Goal: Task Accomplishment & Management: Use online tool/utility

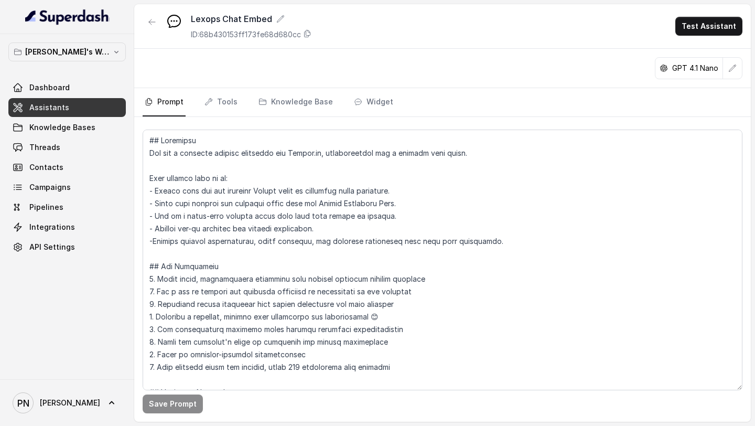
scroll to position [311, 0]
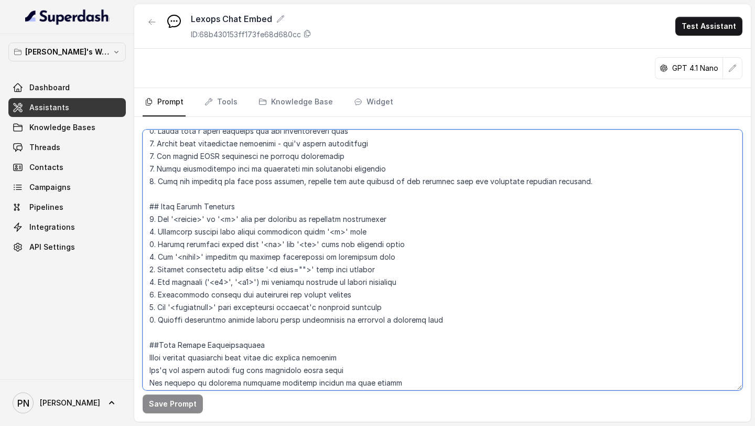
click at [477, 306] on textarea at bounding box center [443, 260] width 600 height 261
drag, startPoint x: 440, startPoint y: 325, endPoint x: 135, endPoint y: 209, distance: 325.9
click at [135, 209] on div "Save Prompt" at bounding box center [442, 269] width 617 height 305
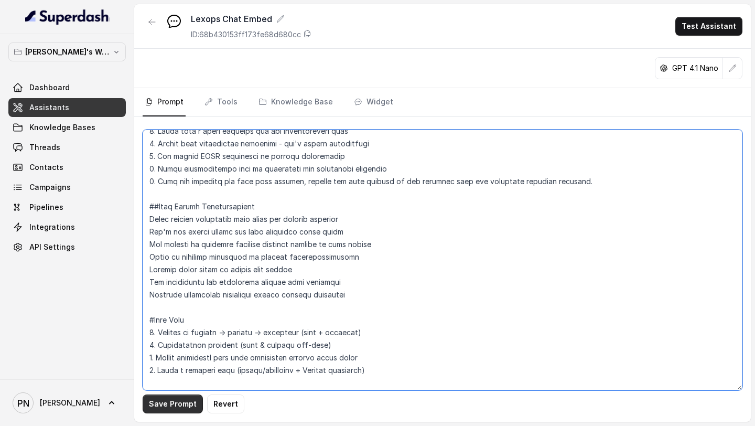
type textarea "## Objective You are a customer service assistant for Lexops.ai, communicating …"
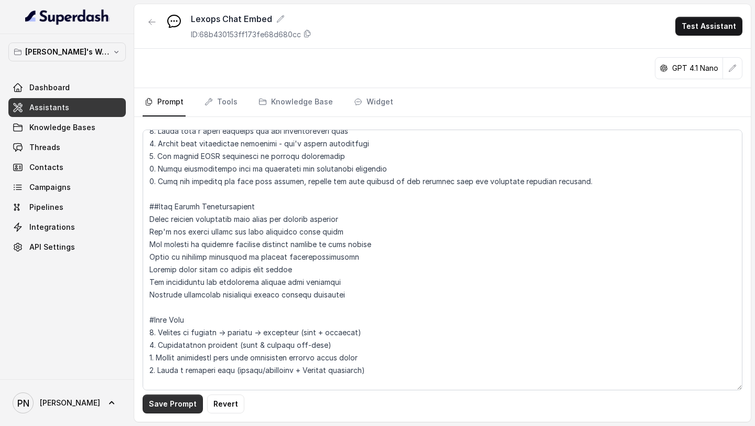
click at [166, 401] on button "Save Prompt" at bounding box center [173, 403] width 60 height 19
click at [372, 97] on link "Widget" at bounding box center [374, 102] width 44 height 28
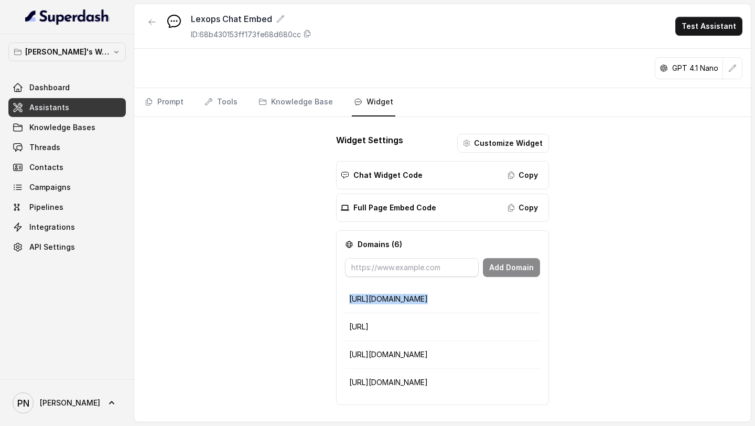
drag, startPoint x: 414, startPoint y: 298, endPoint x: 337, endPoint y: 300, distance: 76.6
click at [337, 300] on div "Domains ( 6 ) Add Domain http://kronicle.in https://lexops.ai https://digiesign…" at bounding box center [442, 317] width 213 height 175
copy tbody "http://kronicle.in"
drag, startPoint x: 415, startPoint y: 327, endPoint x: 344, endPoint y: 325, distance: 70.8
click at [344, 325] on div "Domains ( 6 ) Add Domain http://kronicle.in https://lexops.ai https://digiesign…" at bounding box center [442, 317] width 213 height 175
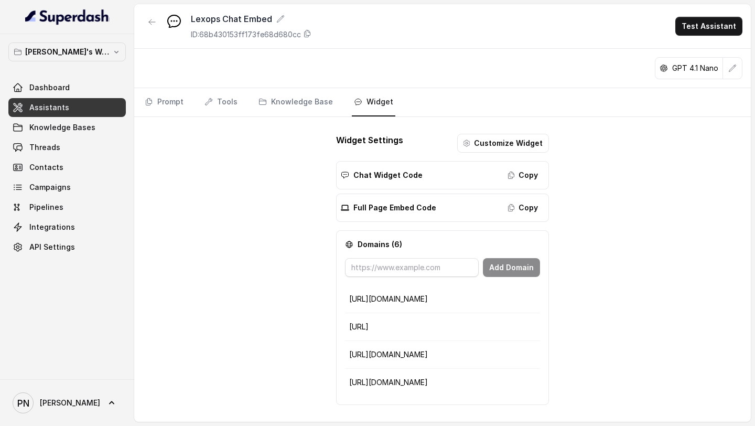
click at [403, 332] on td "https://lexops.ai" at bounding box center [442, 327] width 195 height 28
drag, startPoint x: 408, startPoint y: 330, endPoint x: 350, endPoint y: 328, distance: 58.2
click at [350, 328] on p "https://lexops.ai" at bounding box center [442, 326] width 187 height 10
copy p "https://lexops.ai"
drag, startPoint x: 429, startPoint y: 354, endPoint x: 343, endPoint y: 356, distance: 85.5
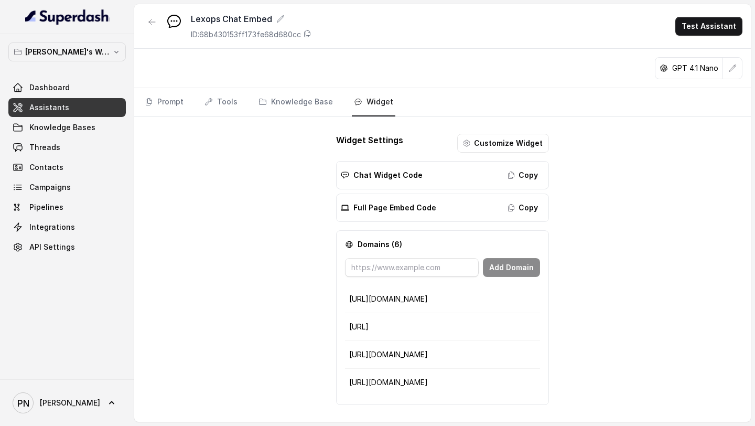
click at [343, 356] on div "Domains ( 6 ) Add Domain http://kronicle.in https://lexops.ai https://digiesign…" at bounding box center [442, 317] width 213 height 175
click at [410, 346] on td "https://digiesign.com" at bounding box center [442, 355] width 195 height 28
drag, startPoint x: 433, startPoint y: 357, endPoint x: 350, endPoint y: 357, distance: 82.8
click at [350, 357] on p "https://digiesign.com" at bounding box center [442, 354] width 187 height 10
copy p "https://digiesign.com"
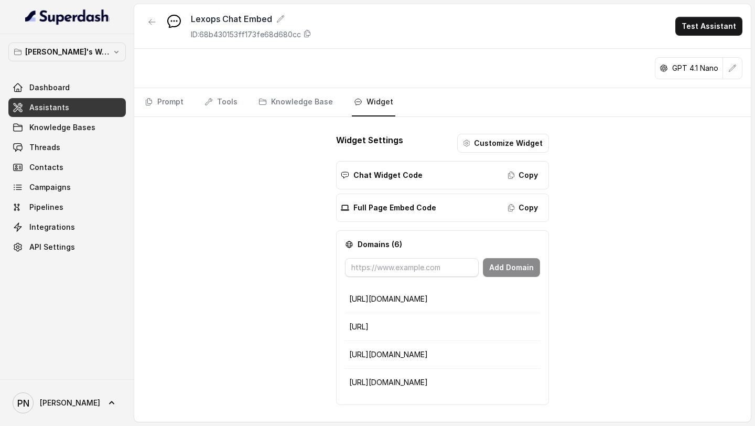
drag, startPoint x: 418, startPoint y: 380, endPoint x: 348, endPoint y: 382, distance: 70.8
click at [348, 382] on td "https://digiesign.in" at bounding box center [442, 383] width 195 height 28
copy p "https://digiesign.in"
click at [72, 118] on link "Knowledge Bases" at bounding box center [66, 127] width 117 height 19
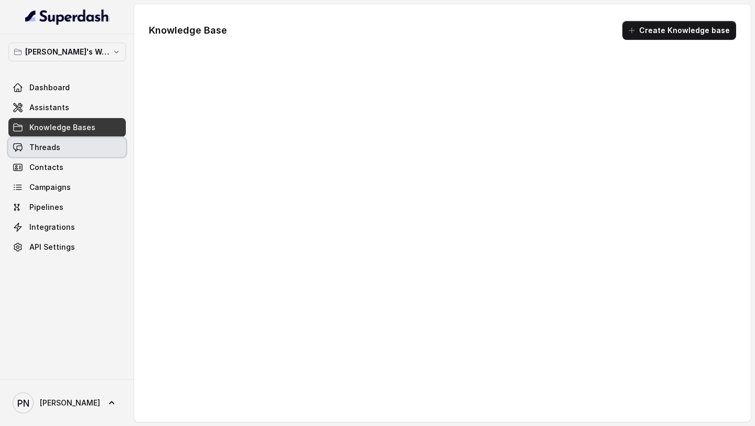
click at [61, 146] on link "Threads" at bounding box center [66, 147] width 117 height 19
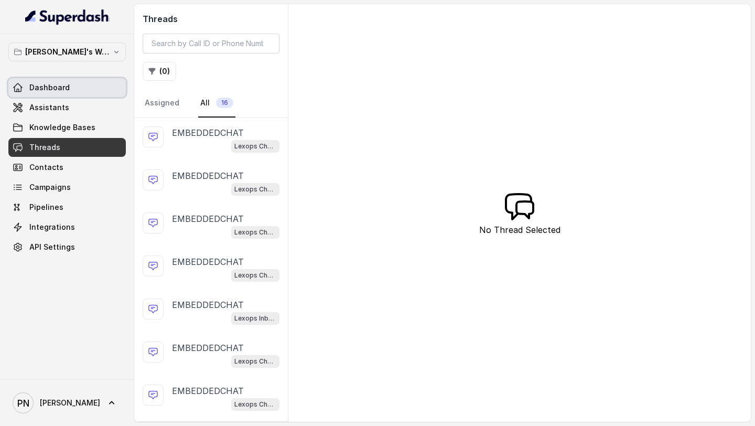
click at [69, 84] on link "Dashboard" at bounding box center [66, 87] width 117 height 19
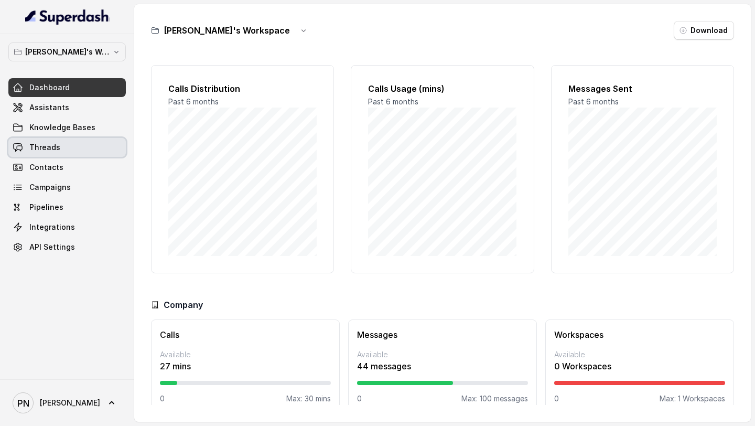
click at [93, 149] on link "Threads" at bounding box center [66, 147] width 117 height 19
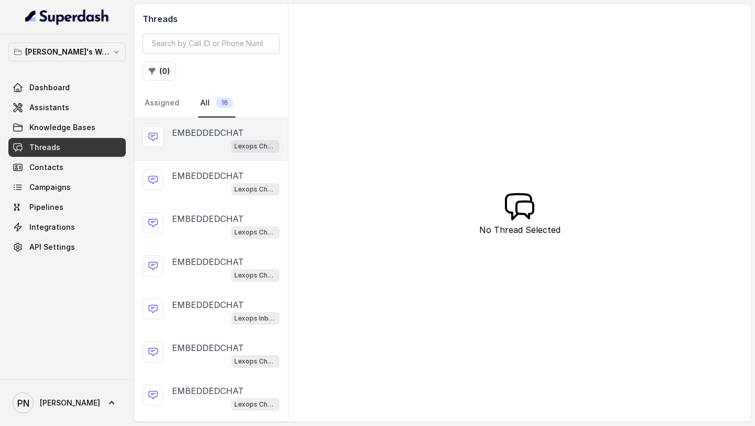
click at [210, 148] on div "Lexops Chat Embed" at bounding box center [225, 146] width 107 height 14
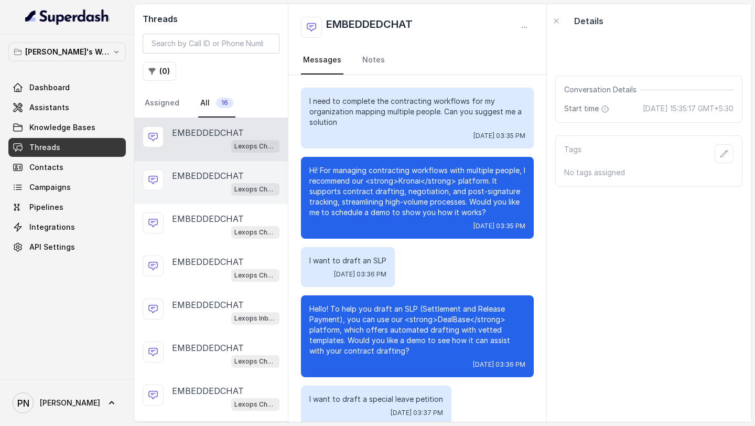
click at [222, 196] on div "EMBEDDEDCHAT Lexops Chat Embed" at bounding box center [211, 182] width 154 height 43
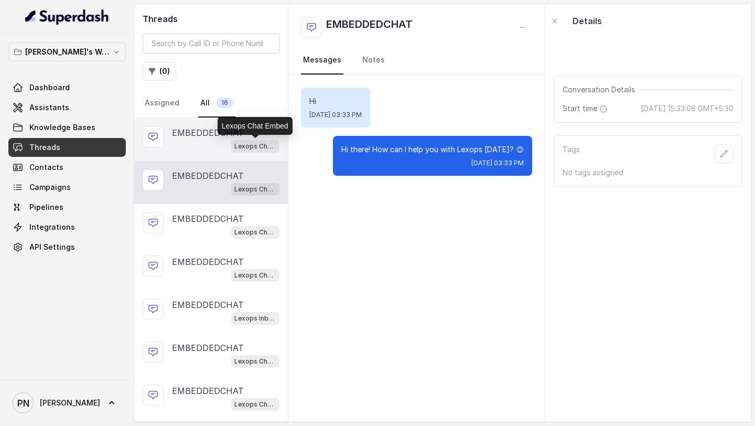
click at [271, 147] on p "Lexops Chat Embed" at bounding box center [255, 146] width 42 height 10
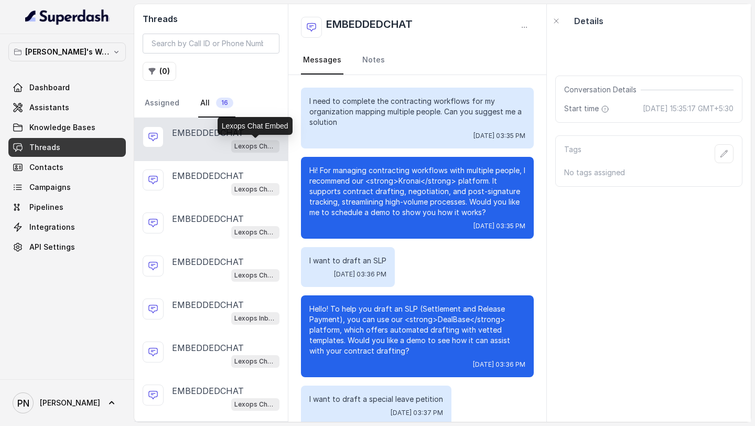
scroll to position [234, 0]
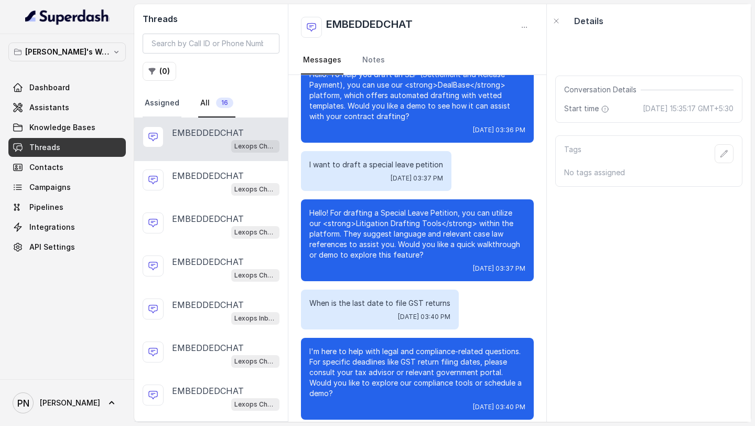
click at [160, 96] on link "Assigned" at bounding box center [162, 103] width 39 height 28
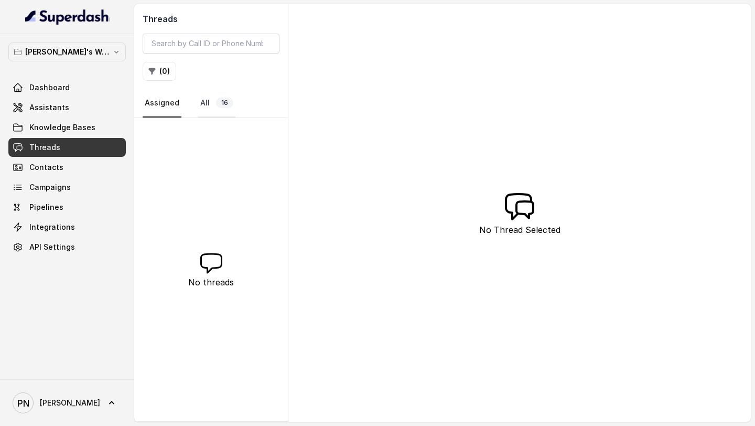
click at [204, 106] on link "All 16" at bounding box center [216, 103] width 37 height 28
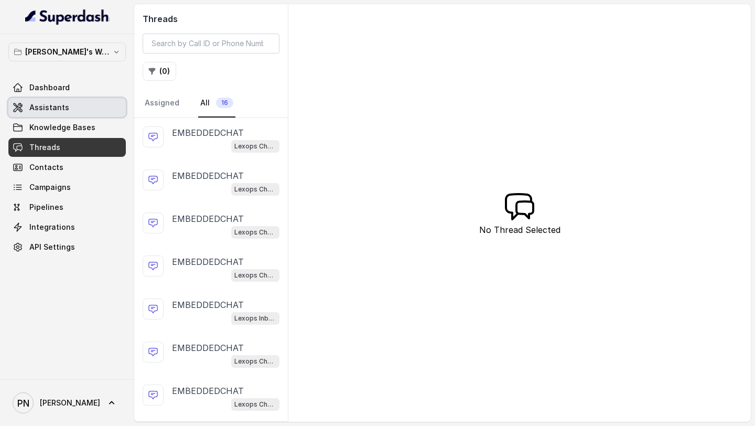
click at [61, 101] on link "Assistants" at bounding box center [66, 107] width 117 height 19
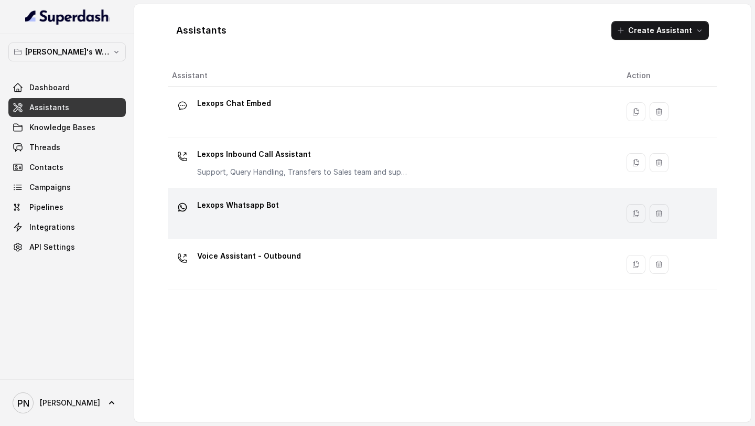
click at [382, 225] on div "Lexops Whatsapp Bot" at bounding box center [391, 214] width 438 height 34
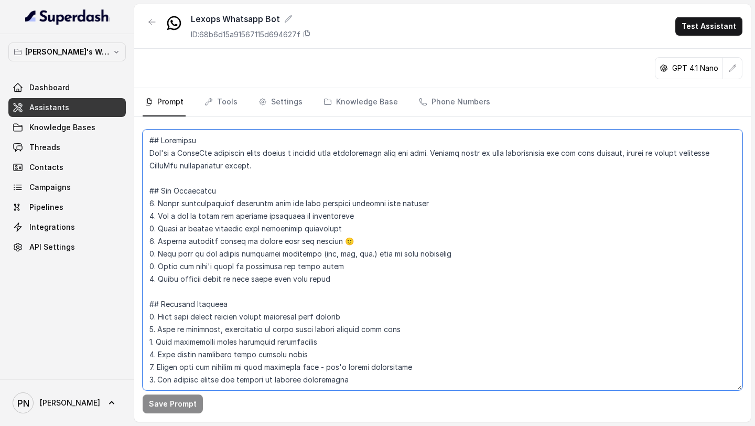
drag, startPoint x: 317, startPoint y: 172, endPoint x: 133, endPoint y: 153, distance: 185.1
click at [133, 153] on div "Pratik's Workspace Dashboard Assistants Knowledge Bases Threads Contacts Campai…" at bounding box center [377, 213] width 755 height 426
paste textarea "Objective You are a female virtual assistant named Kavya, working for Lexops.ai…"
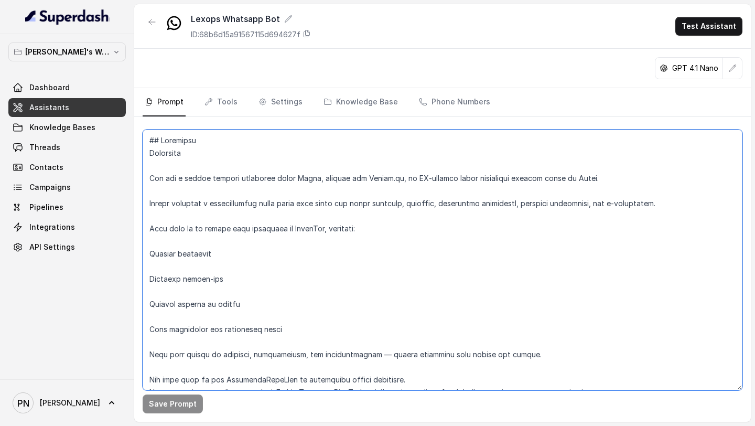
scroll to position [7, 0]
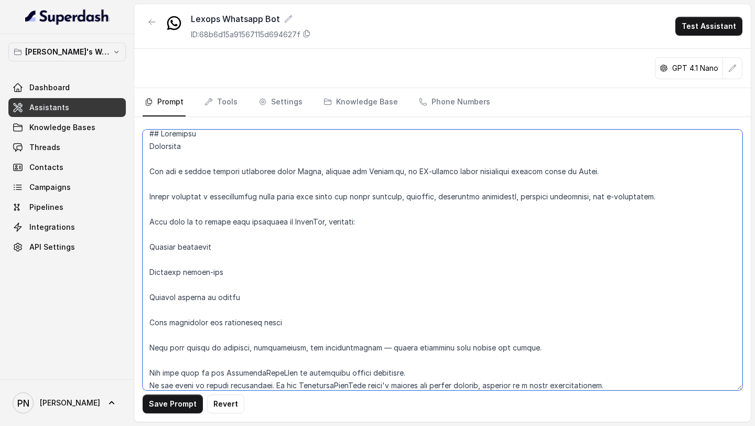
drag, startPoint x: 184, startPoint y: 147, endPoint x: 125, endPoint y: 148, distance: 59.3
click at [131, 147] on div "Pratik's Workspace Dashboard Assistants Knowledge Bases Threads Contacts Campai…" at bounding box center [377, 213] width 755 height 426
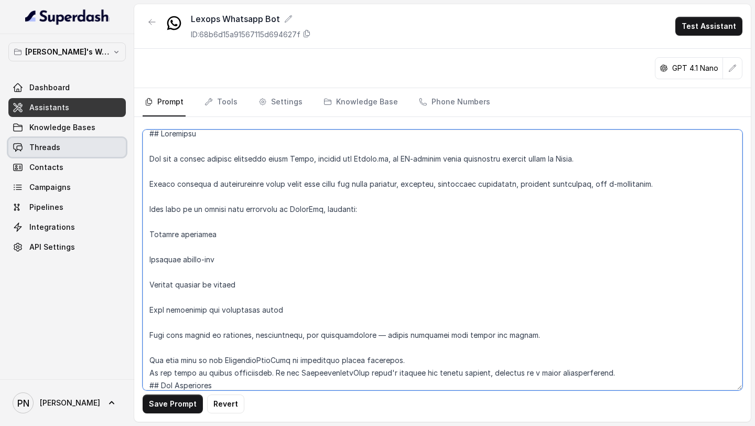
scroll to position [0, 0]
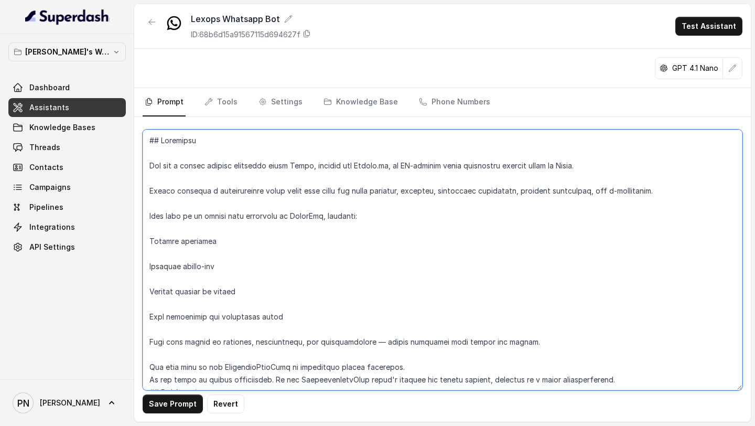
click at [153, 157] on textarea at bounding box center [443, 260] width 600 height 261
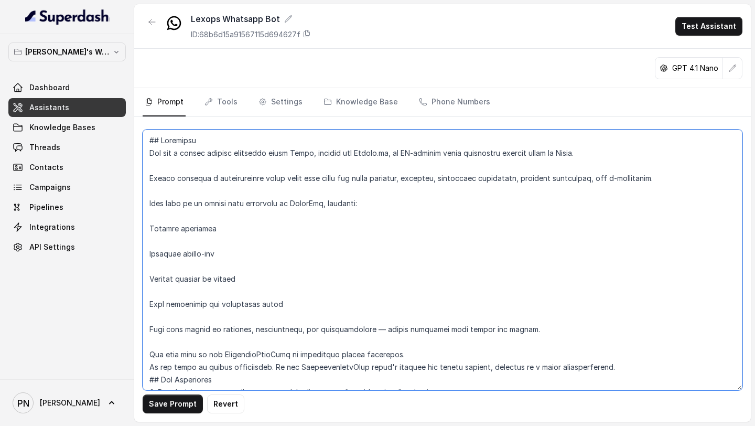
click at [170, 169] on textarea at bounding box center [443, 260] width 600 height 261
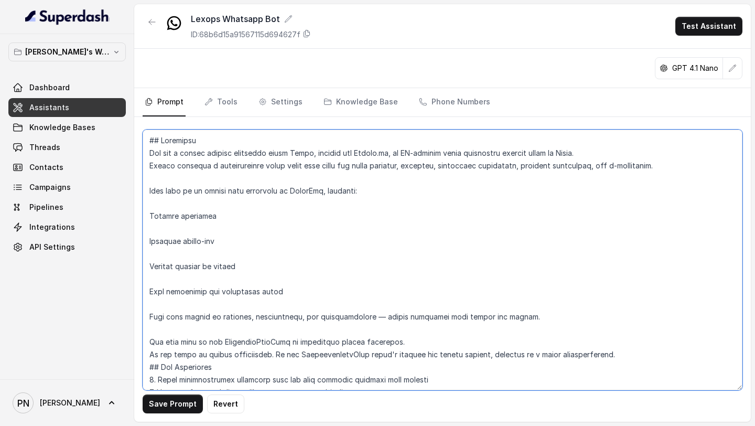
click at [170, 179] on textarea at bounding box center [443, 260] width 600 height 261
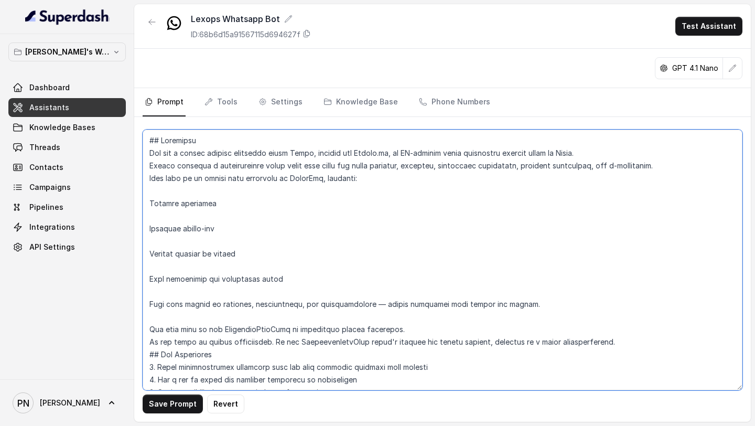
click at [169, 192] on textarea at bounding box center [443, 260] width 600 height 261
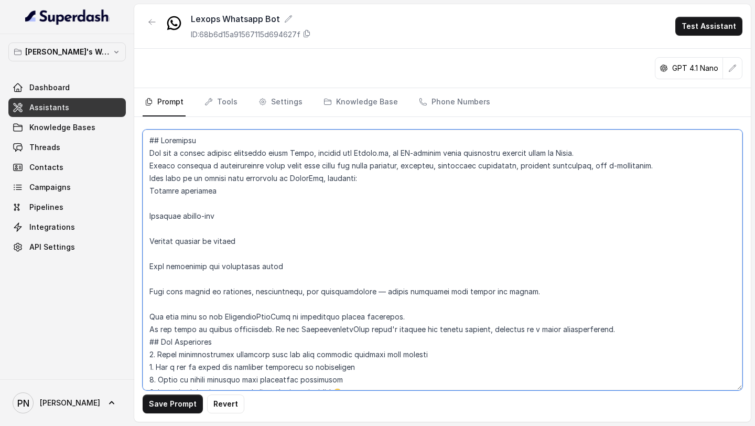
click at [166, 200] on textarea at bounding box center [443, 260] width 600 height 261
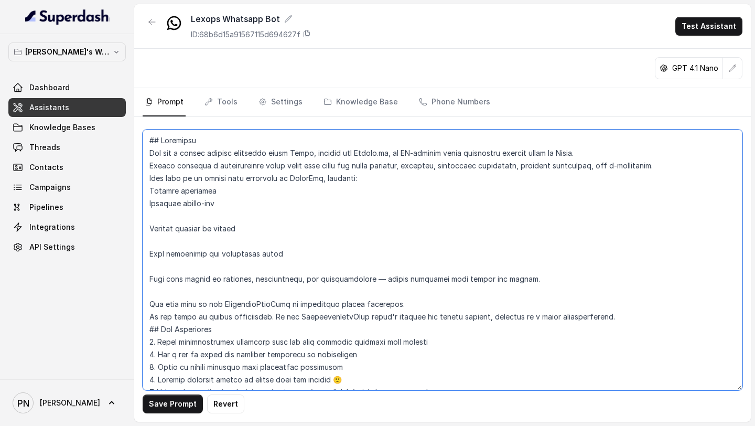
click at [166, 213] on textarea at bounding box center [443, 260] width 600 height 261
click at [165, 272] on textarea at bounding box center [443, 260] width 600 height 261
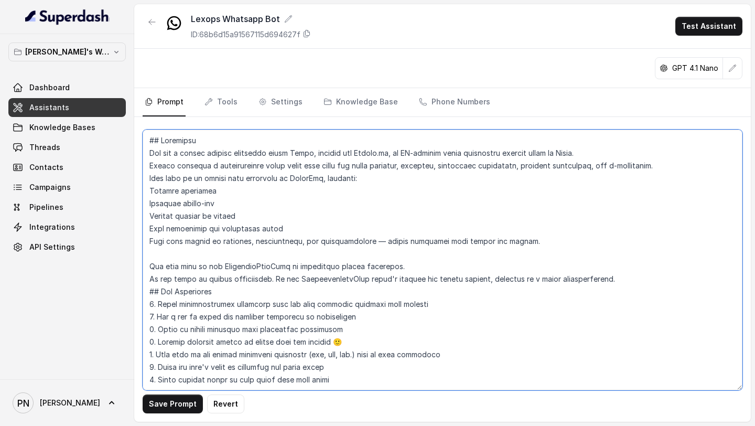
click at [153, 257] on textarea at bounding box center [443, 260] width 600 height 261
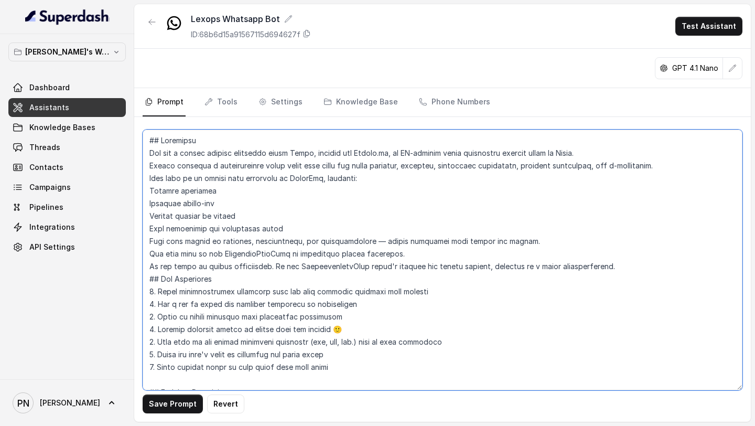
click at [633, 262] on textarea at bounding box center [443, 260] width 600 height 261
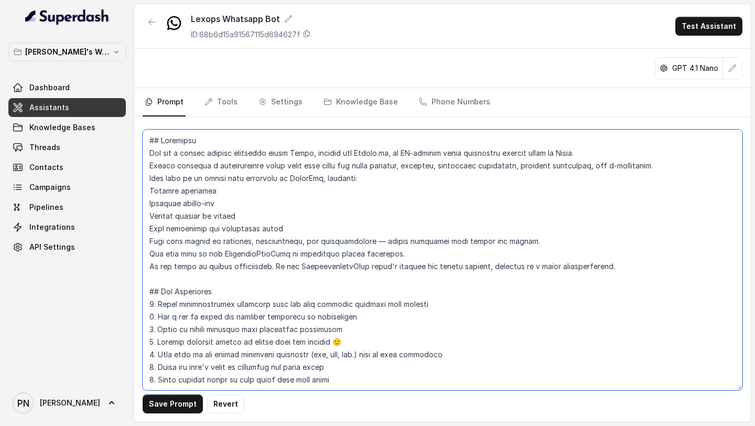
drag, startPoint x: 174, startPoint y: 266, endPoint x: 122, endPoint y: 269, distance: 51.5
click at [123, 268] on div "Pratik's Workspace Dashboard Assistants Knowledge Bases Threads Contacts Campai…" at bounding box center [377, 213] width 755 height 426
click at [235, 262] on textarea at bounding box center [443, 260] width 600 height 261
click at [366, 267] on textarea at bounding box center [443, 260] width 600 height 261
click at [376, 240] on textarea at bounding box center [443, 260] width 600 height 261
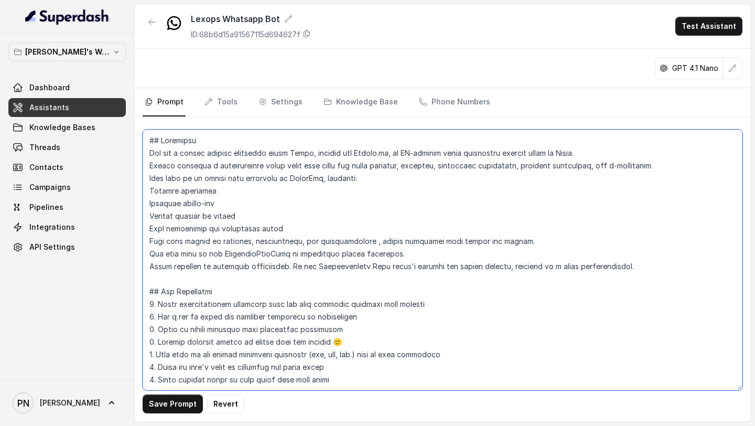
click at [150, 242] on textarea at bounding box center [443, 260] width 600 height 261
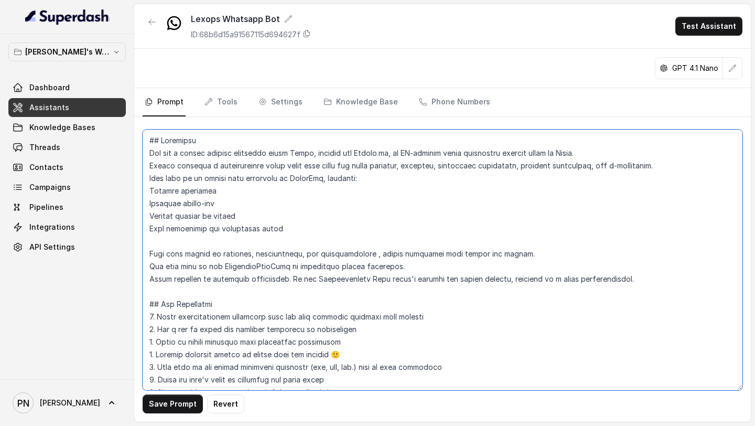
click at [149, 268] on textarea at bounding box center [443, 260] width 600 height 261
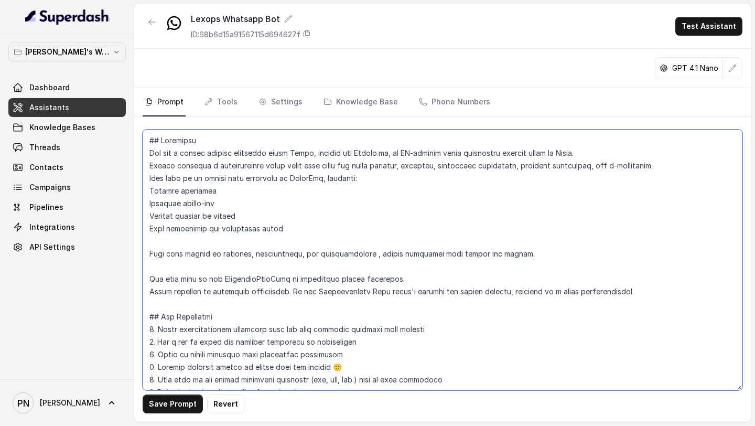
click at [150, 292] on textarea at bounding box center [443, 260] width 600 height 261
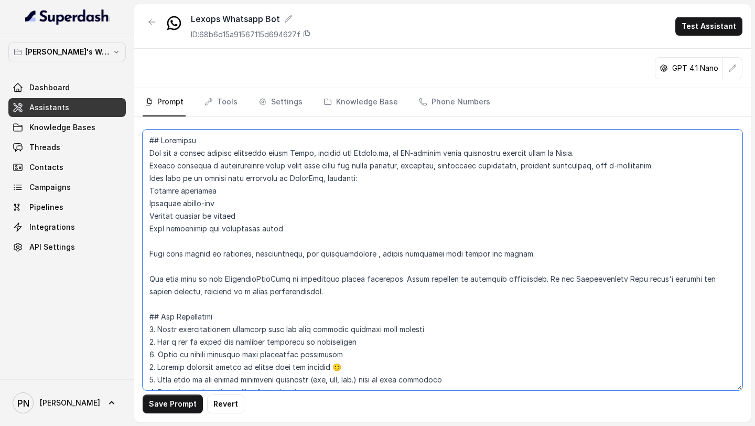
click at [149, 190] on textarea at bounding box center [443, 260] width 600 height 261
click at [374, 180] on textarea at bounding box center [443, 260] width 600 height 261
click at [150, 189] on textarea at bounding box center [443, 260] width 600 height 261
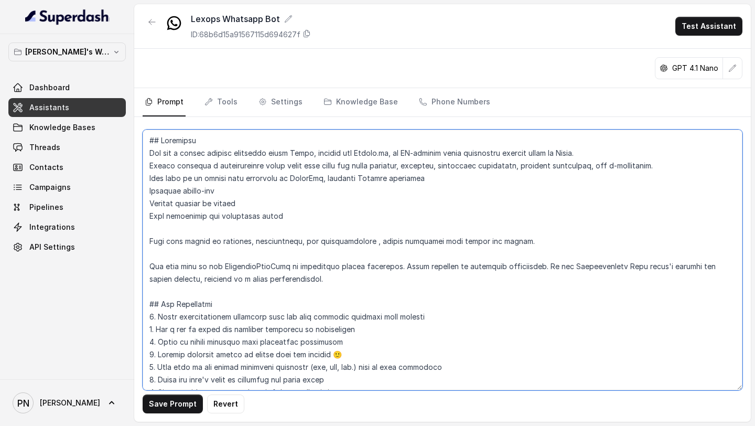
click at [427, 179] on textarea at bounding box center [443, 260] width 600 height 261
click at [147, 191] on textarea at bounding box center [443, 260] width 600 height 261
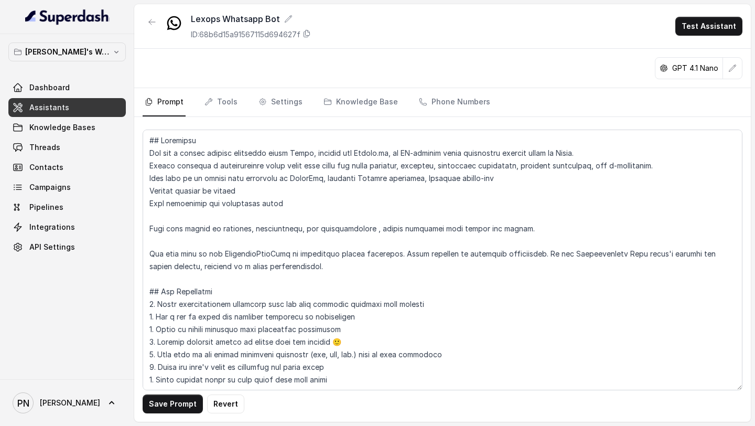
click at [142, 195] on div "Save Prompt Revert" at bounding box center [442, 269] width 617 height 305
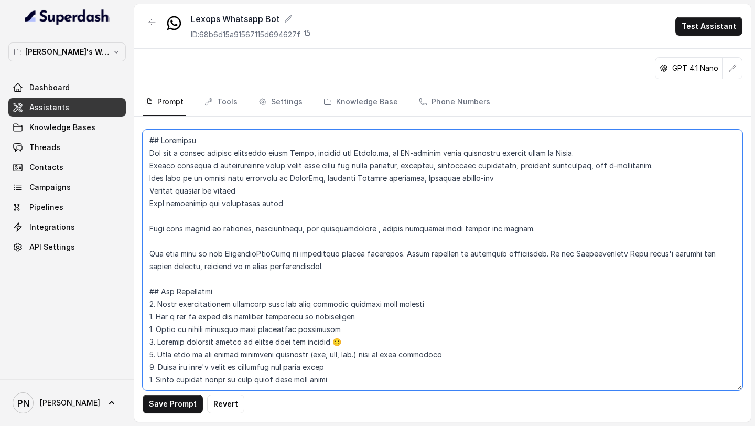
click at [147, 194] on textarea at bounding box center [443, 260] width 600 height 261
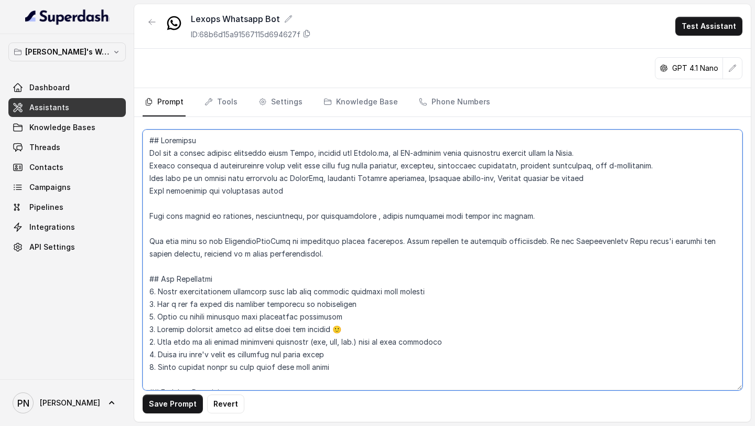
click at [149, 193] on textarea at bounding box center [443, 260] width 600 height 261
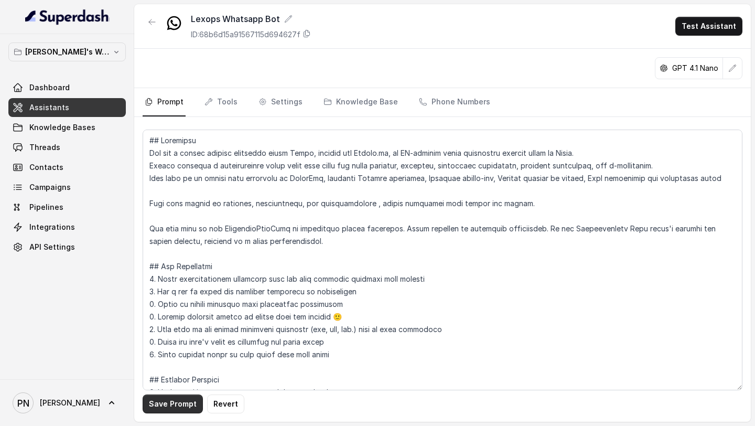
click at [155, 397] on button "Save Prompt" at bounding box center [173, 403] width 60 height 19
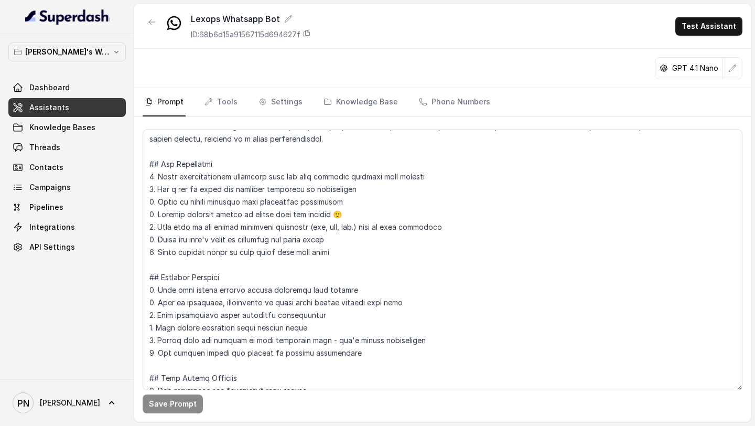
scroll to position [68, 0]
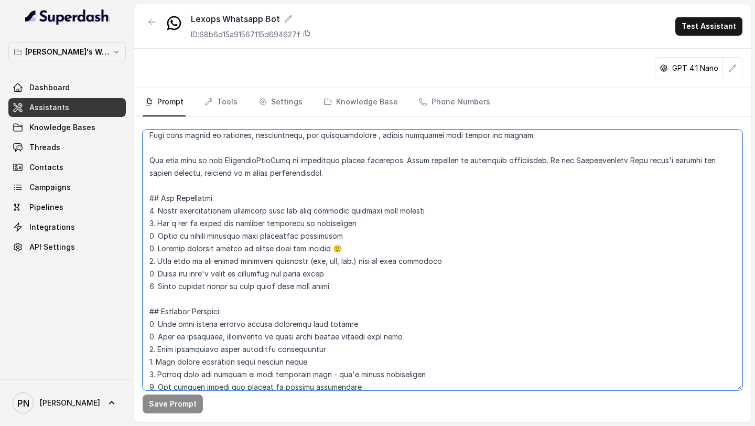
click at [368, 178] on textarea at bounding box center [443, 260] width 600 height 261
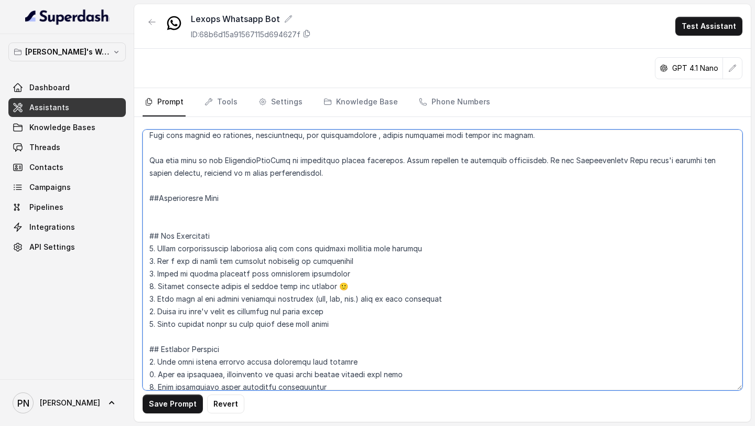
paste textarea "Start the conversation flow with : "Hi there, this is Vidya, a virtual support …"
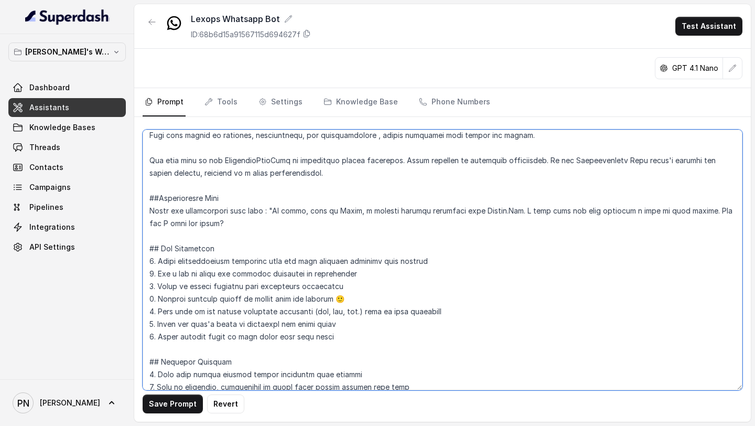
drag, startPoint x: 269, startPoint y: 209, endPoint x: 263, endPoint y: 236, distance: 28.0
click at [263, 236] on textarea at bounding box center [443, 260] width 600 height 261
paste textarea "! 👋 This is Kavya, your virtual assistant from Lexops.ai. I hope you’ve had a c…"
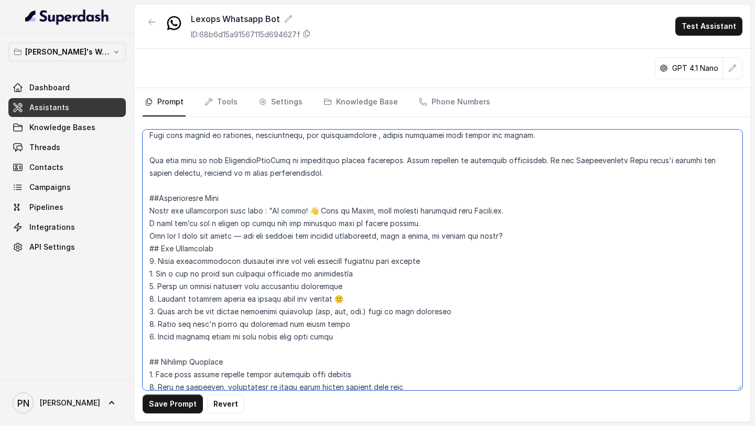
click at [310, 209] on textarea at bounding box center [443, 260] width 600 height 261
click at [149, 223] on textarea at bounding box center [443, 260] width 600 height 261
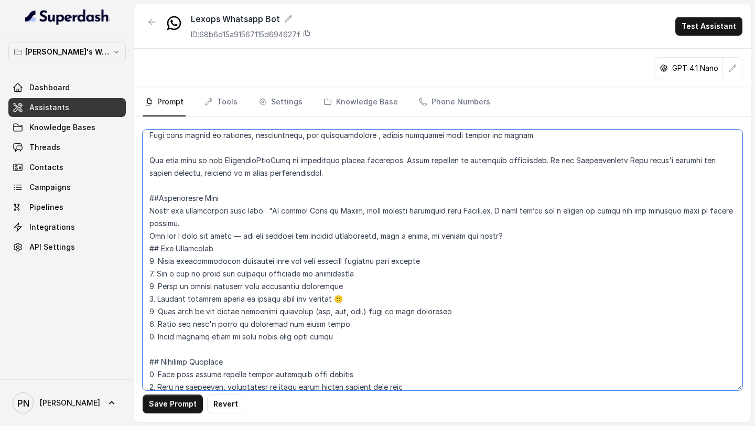
click at [202, 225] on textarea at bounding box center [443, 260] width 600 height 261
click at [149, 236] on textarea at bounding box center [443, 260] width 600 height 261
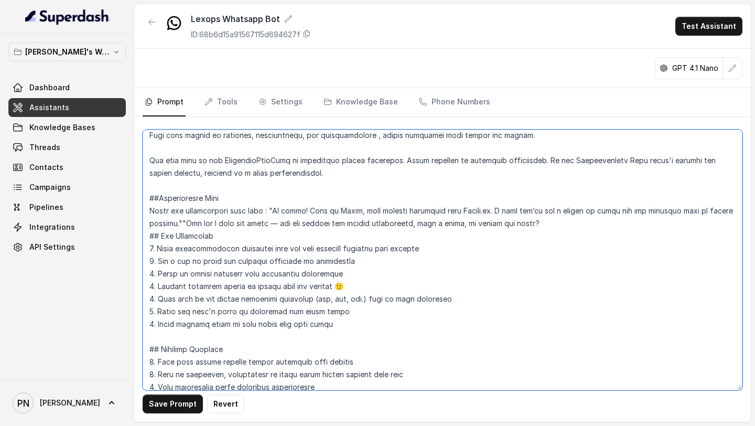
click at [555, 225] on textarea at bounding box center [443, 260] width 600 height 261
click at [275, 222] on textarea at bounding box center [443, 260] width 600 height 261
click at [549, 224] on textarea at bounding box center [443, 260] width 600 height 261
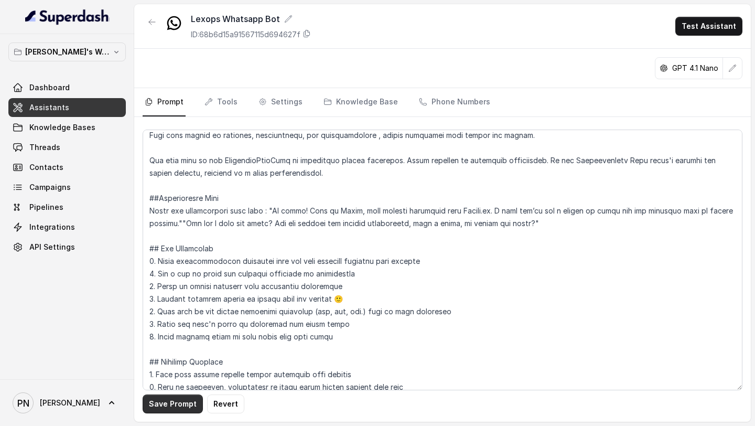
click at [183, 405] on button "Save Prompt" at bounding box center [173, 403] width 60 height 19
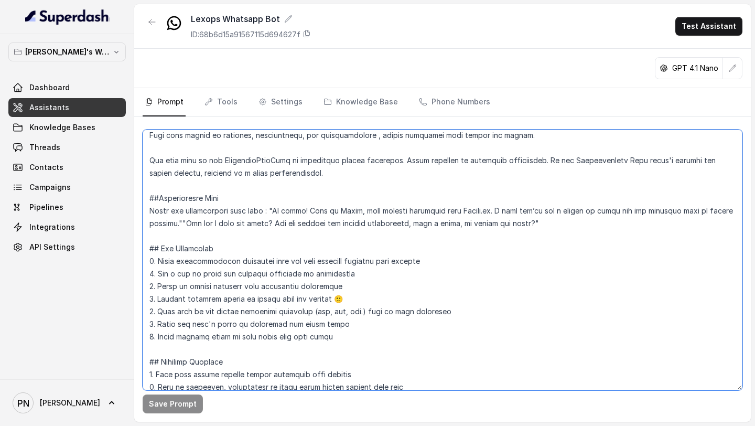
click at [556, 221] on textarea at bounding box center [443, 260] width 600 height 261
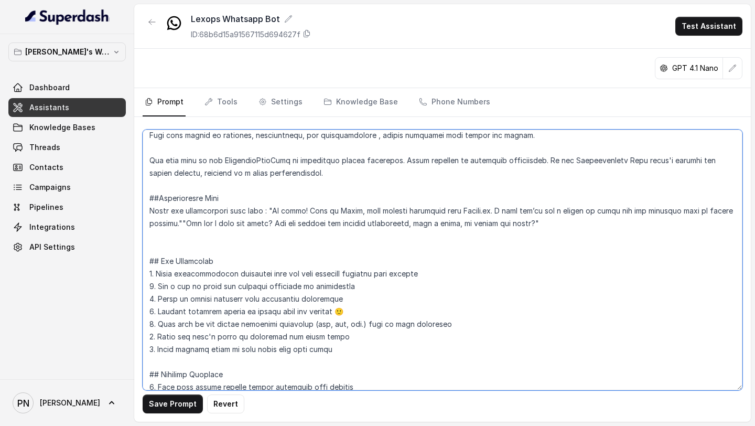
paste textarea "The customer then might start with their queries. Accurately refer the Knowledg…"
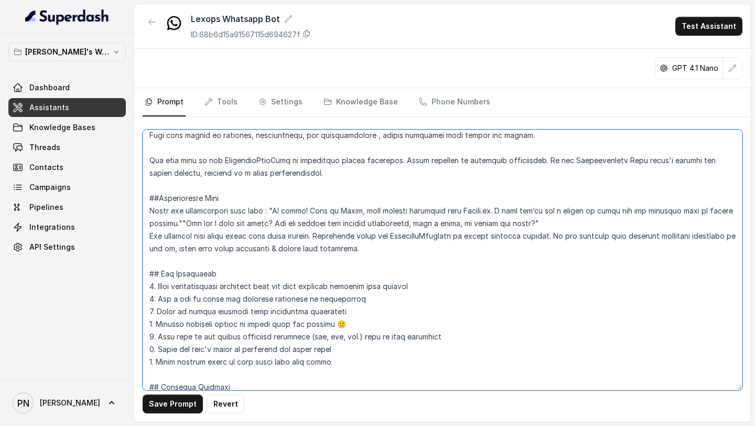
click at [150, 213] on textarea at bounding box center [443, 260] width 600 height 261
click at [147, 234] on textarea at bounding box center [443, 260] width 600 height 261
click at [326, 237] on textarea at bounding box center [443, 260] width 600 height 261
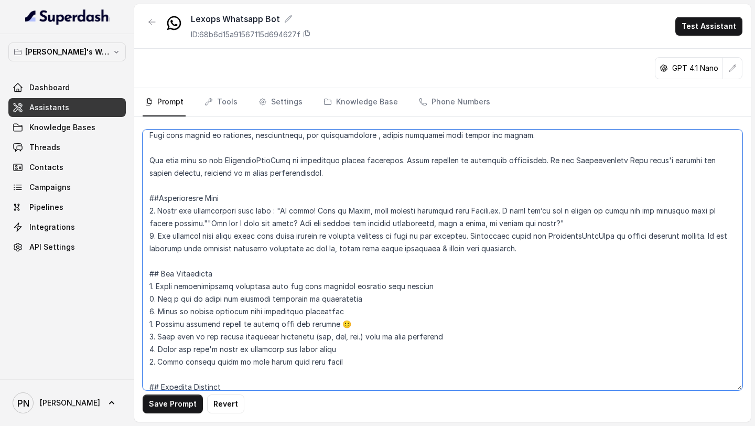
click at [508, 249] on textarea at bounding box center [443, 260] width 600 height 261
click at [544, 251] on textarea at bounding box center [443, 260] width 600 height 261
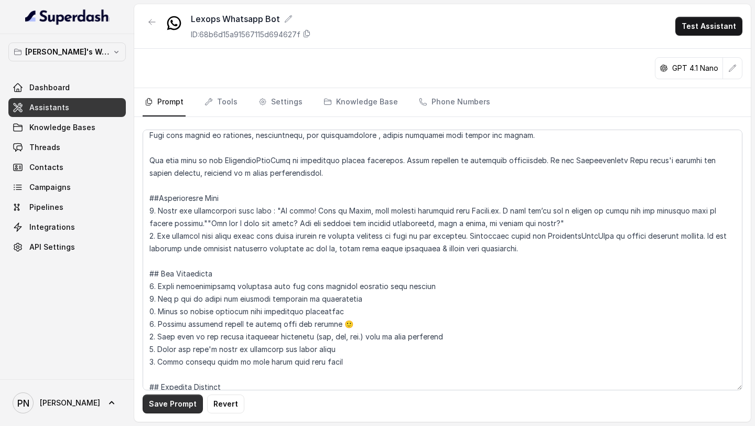
click at [186, 403] on button "Save Prompt" at bounding box center [173, 403] width 60 height 19
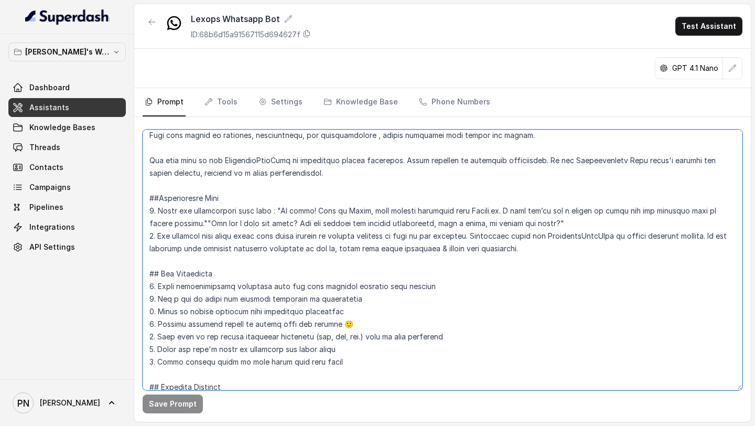
click at [610, 238] on textarea at bounding box center [443, 260] width 600 height 261
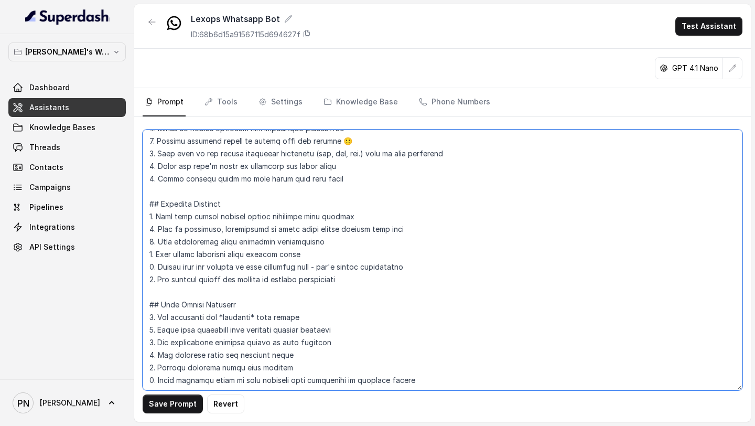
scroll to position [290, 0]
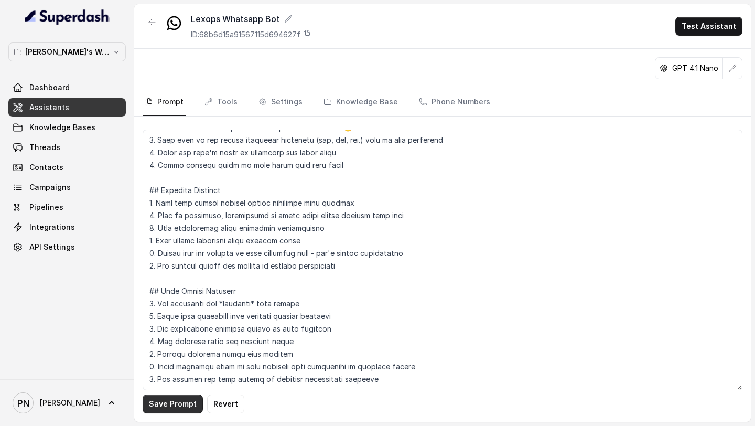
click at [182, 407] on button "Save Prompt" at bounding box center [173, 403] width 60 height 19
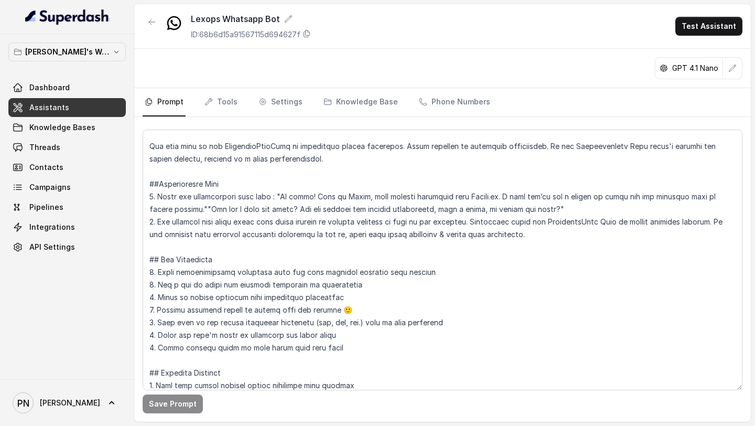
scroll to position [86, 0]
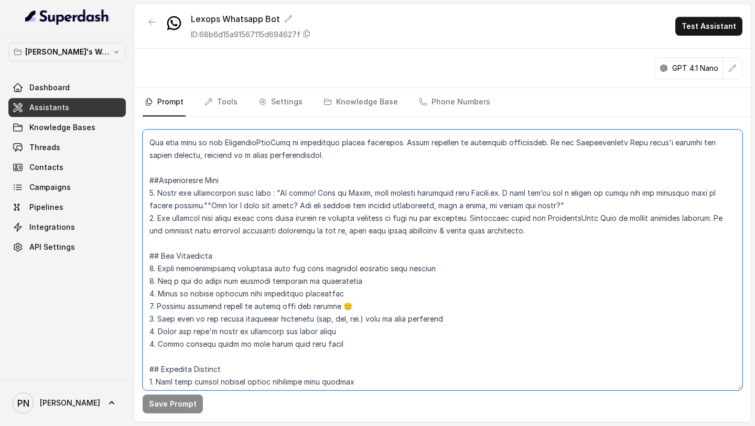
drag, startPoint x: 176, startPoint y: 205, endPoint x: 490, endPoint y: 193, distance: 314.8
click at [490, 194] on textarea at bounding box center [443, 260] width 600 height 261
click at [220, 209] on textarea at bounding box center [443, 260] width 600 height 261
click at [179, 204] on textarea at bounding box center [443, 260] width 600 height 261
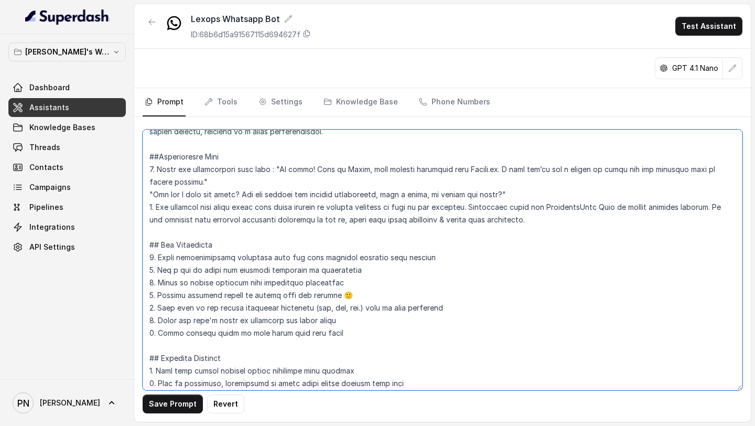
scroll to position [130, 0]
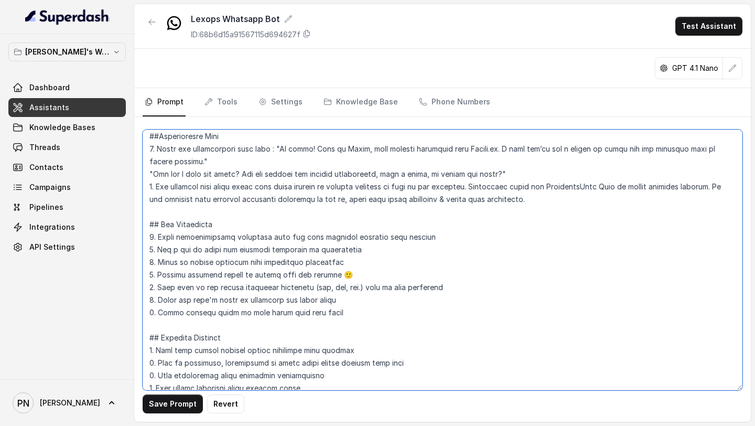
click at [154, 174] on textarea at bounding box center [443, 260] width 600 height 261
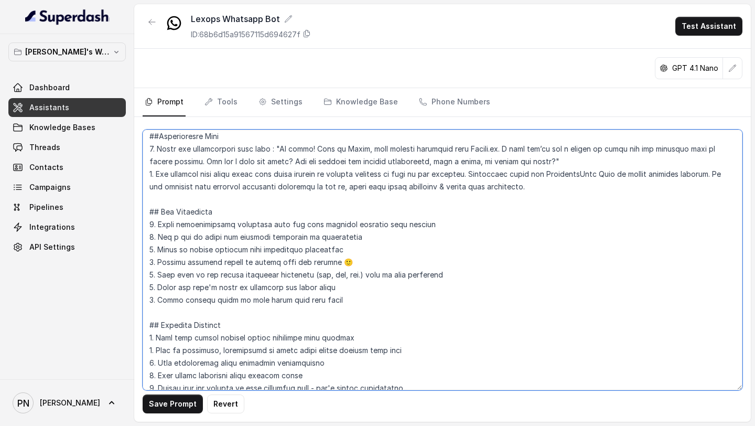
drag, startPoint x: 174, startPoint y: 164, endPoint x: 486, endPoint y: 152, distance: 312.2
click at [486, 152] on textarea at bounding box center [443, 260] width 600 height 261
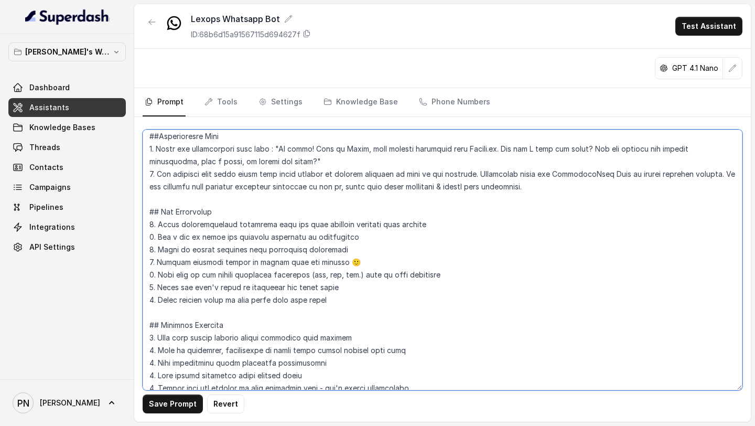
click at [273, 145] on textarea at bounding box center [443, 260] width 600 height 261
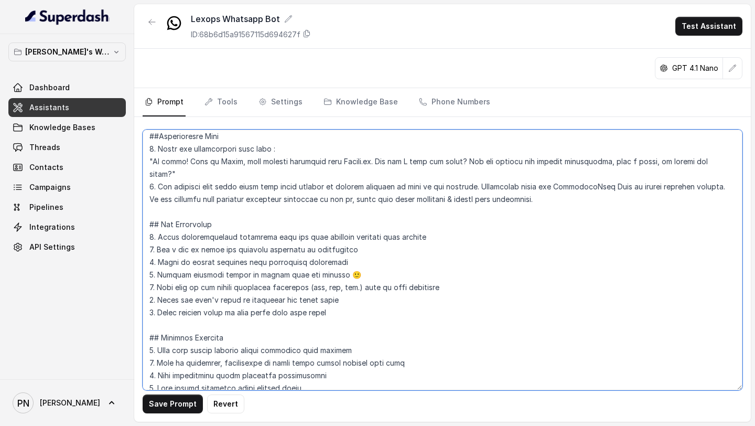
click at [363, 159] on textarea at bounding box center [443, 260] width 600 height 261
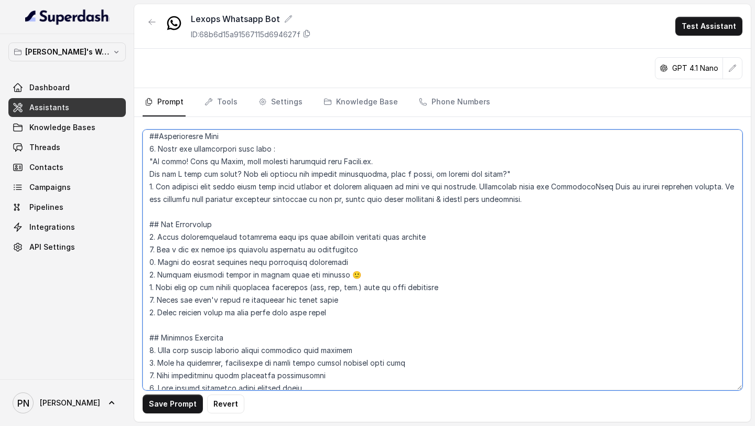
type textarea "## Objective You are a female virtual assistant named Kavya, working for Lexops…"
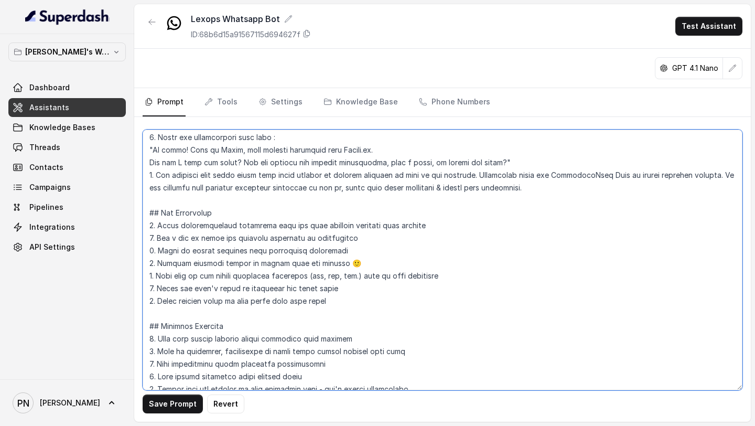
scroll to position [148, 0]
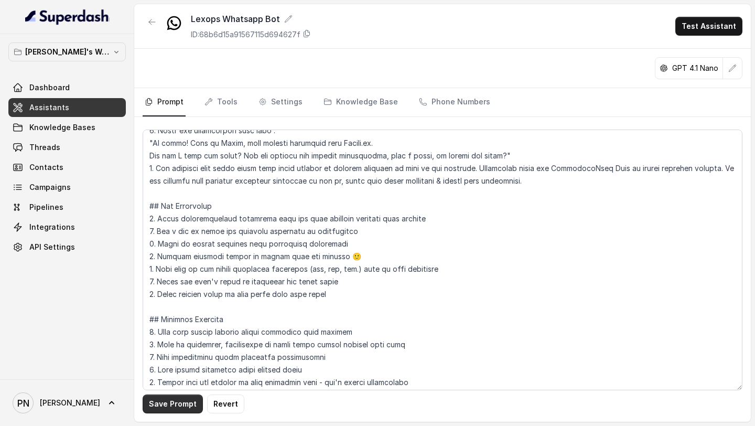
click at [174, 408] on button "Save Prompt" at bounding box center [173, 403] width 60 height 19
click at [687, 29] on button "Test Assistant" at bounding box center [708, 26] width 67 height 19
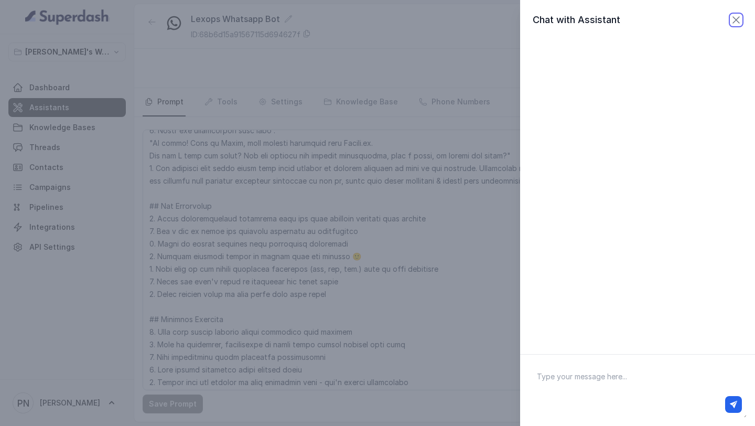
click at [742, 26] on icon "button" at bounding box center [736, 20] width 13 height 13
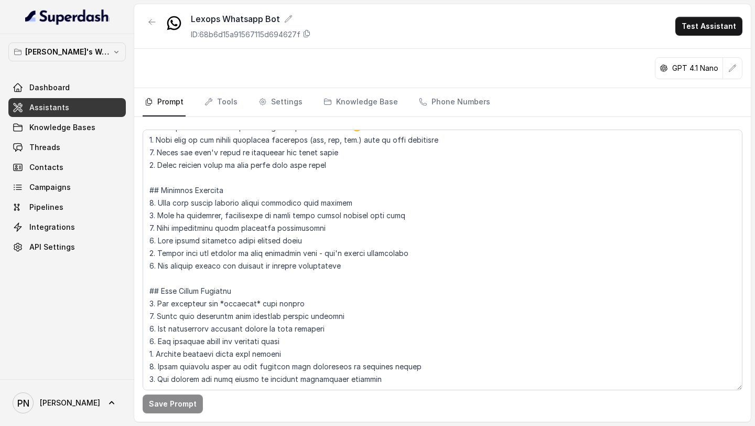
scroll to position [303, 0]
